Goal: Task Accomplishment & Management: Manage account settings

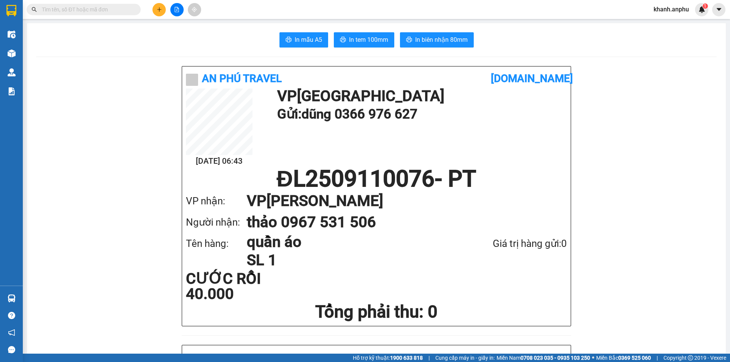
click at [158, 8] on icon "plus" at bounding box center [159, 9] width 5 height 5
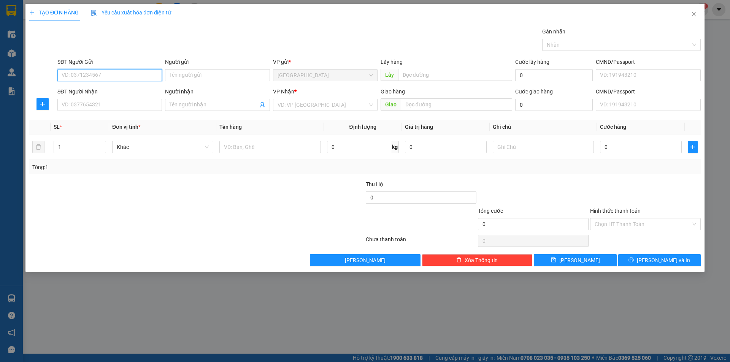
click at [84, 73] on input "SĐT Người Gửi" at bounding box center [109, 75] width 105 height 12
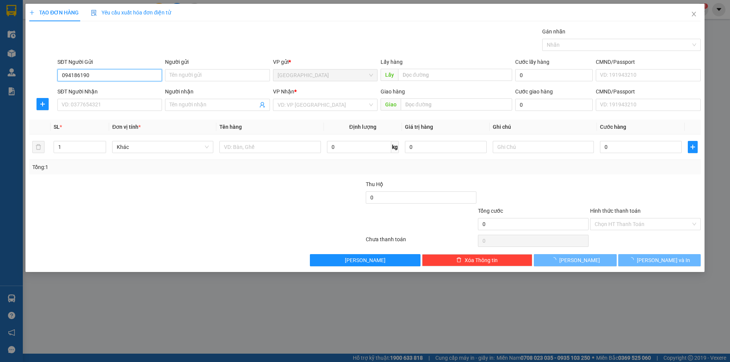
type input "0941861909"
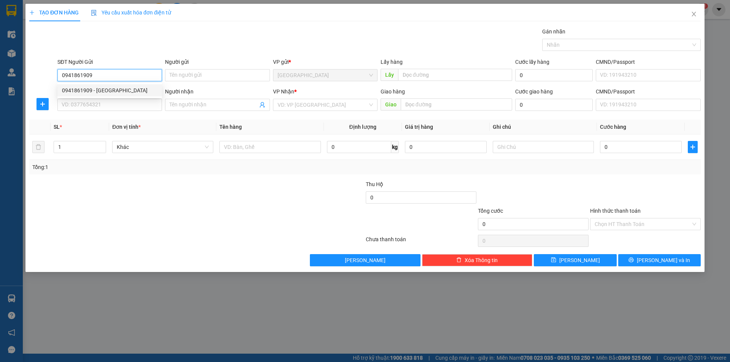
click at [107, 89] on div "0941861909 - [GEOGRAPHIC_DATA]" at bounding box center [109, 90] width 95 height 8
type input "[PERSON_NAME]"
type input "cf Tuấn tain"
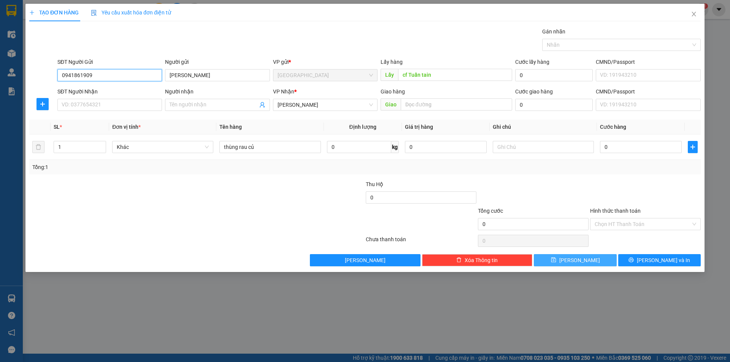
type input "0941861909"
click at [389, 259] on span "[PERSON_NAME]" at bounding box center [579, 260] width 41 height 8
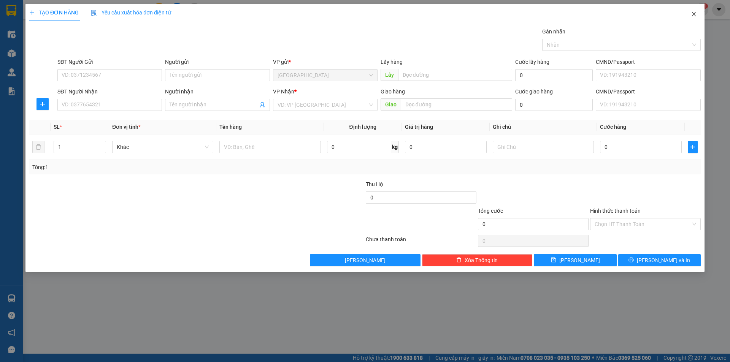
click at [389, 10] on span "Close" at bounding box center [693, 14] width 21 height 21
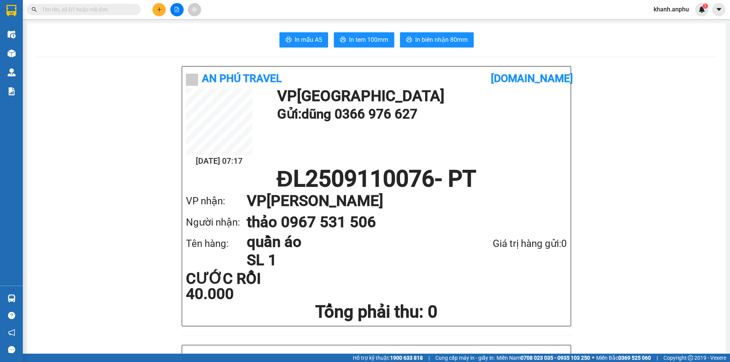
click at [389, 9] on span "khanh.anphu" at bounding box center [671, 10] width 48 height 10
click at [389, 21] on span "Đăng xuất" at bounding box center [675, 23] width 32 height 8
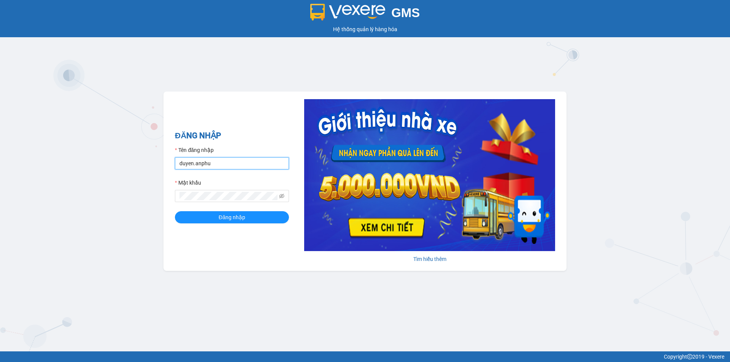
click at [225, 163] on input "duyen.anphu" at bounding box center [232, 163] width 114 height 12
type input "huyen.anphu"
click at [267, 214] on button "Đăng nhập" at bounding box center [232, 217] width 114 height 12
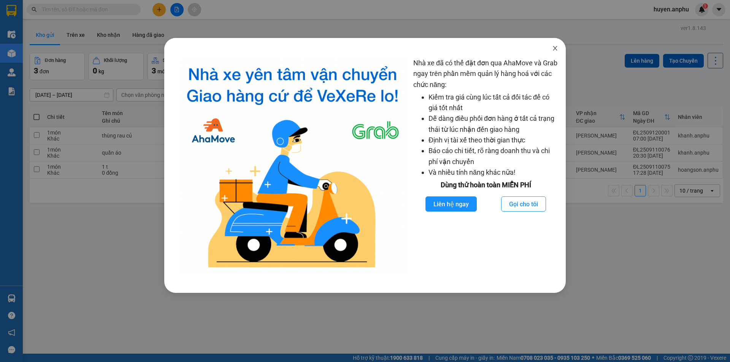
click at [556, 52] on span "Close" at bounding box center [554, 48] width 21 height 21
